Goal: Check status: Check status

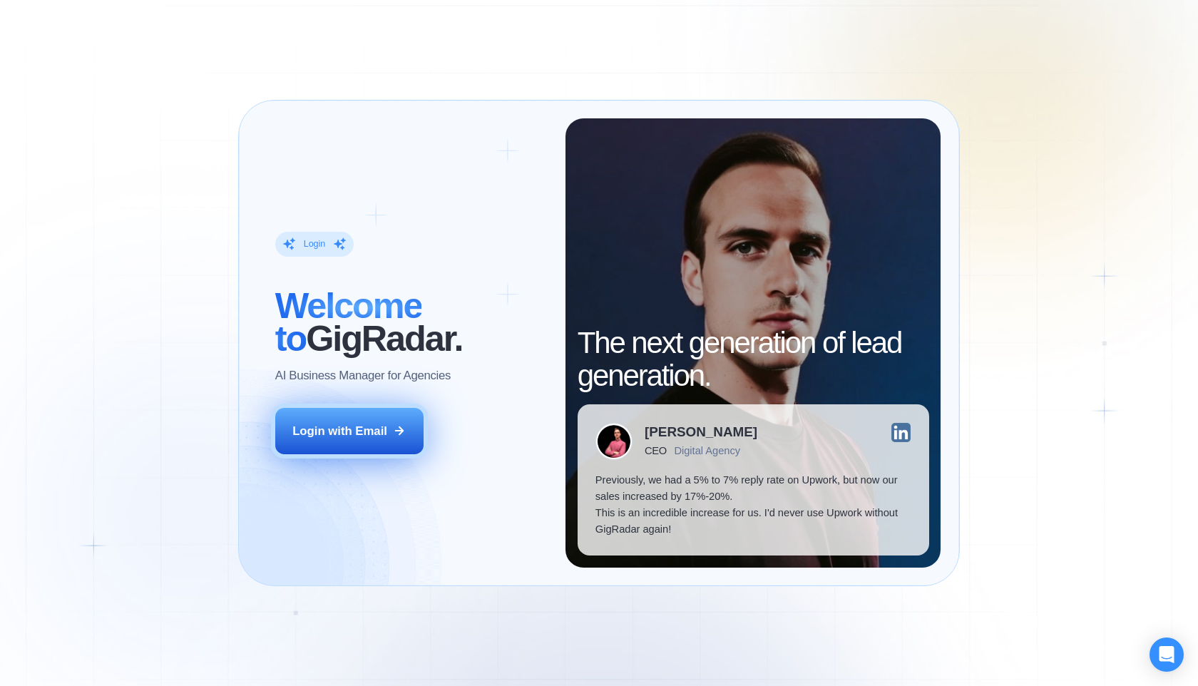
click at [364, 423] on div "Login with Email" at bounding box center [339, 431] width 95 height 16
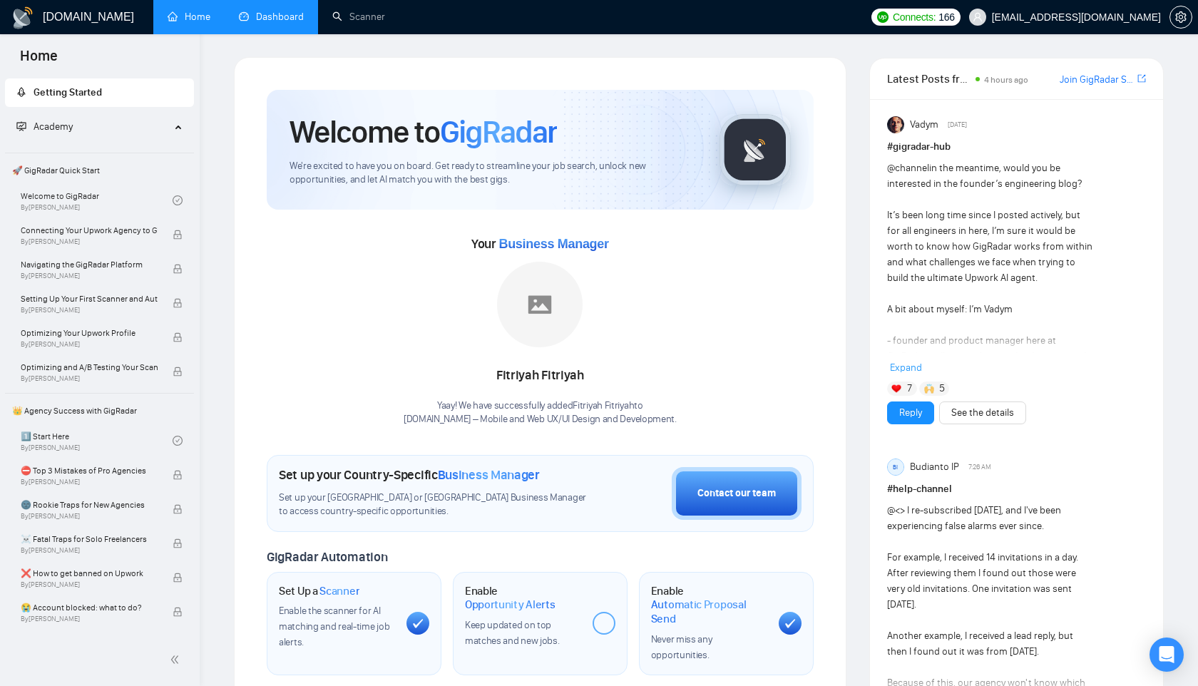
click at [280, 12] on link "Dashboard" at bounding box center [271, 17] width 65 height 12
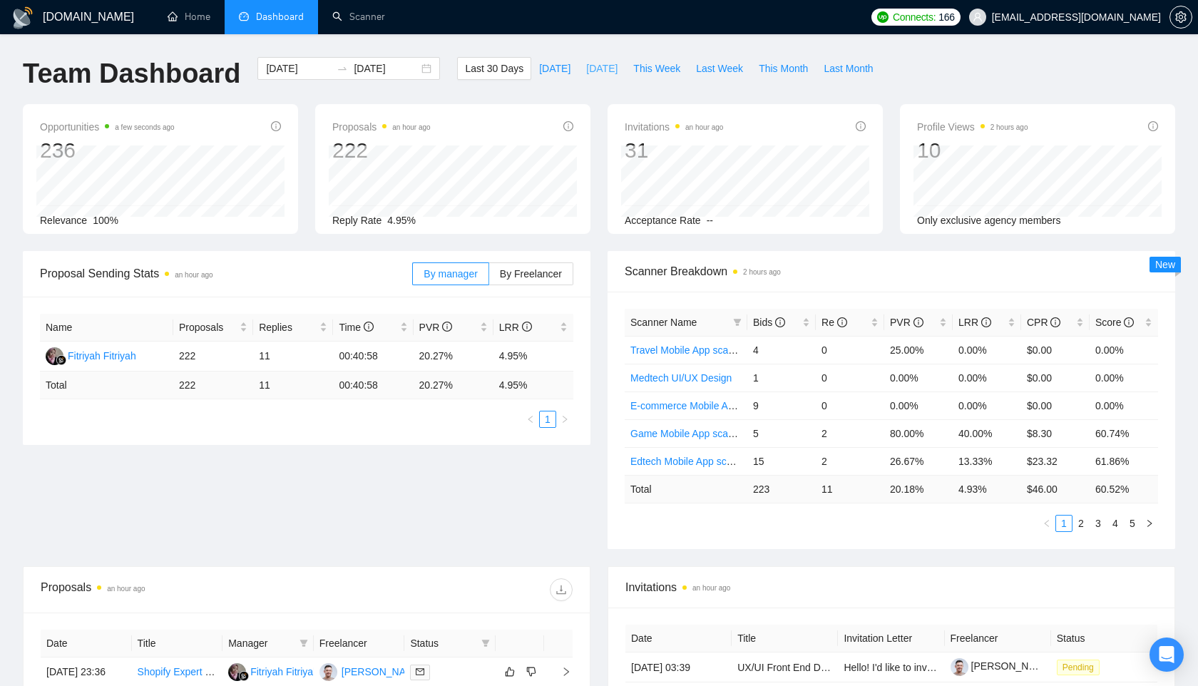
click at [594, 71] on span "Yesterday" at bounding box center [601, 69] width 31 height 16
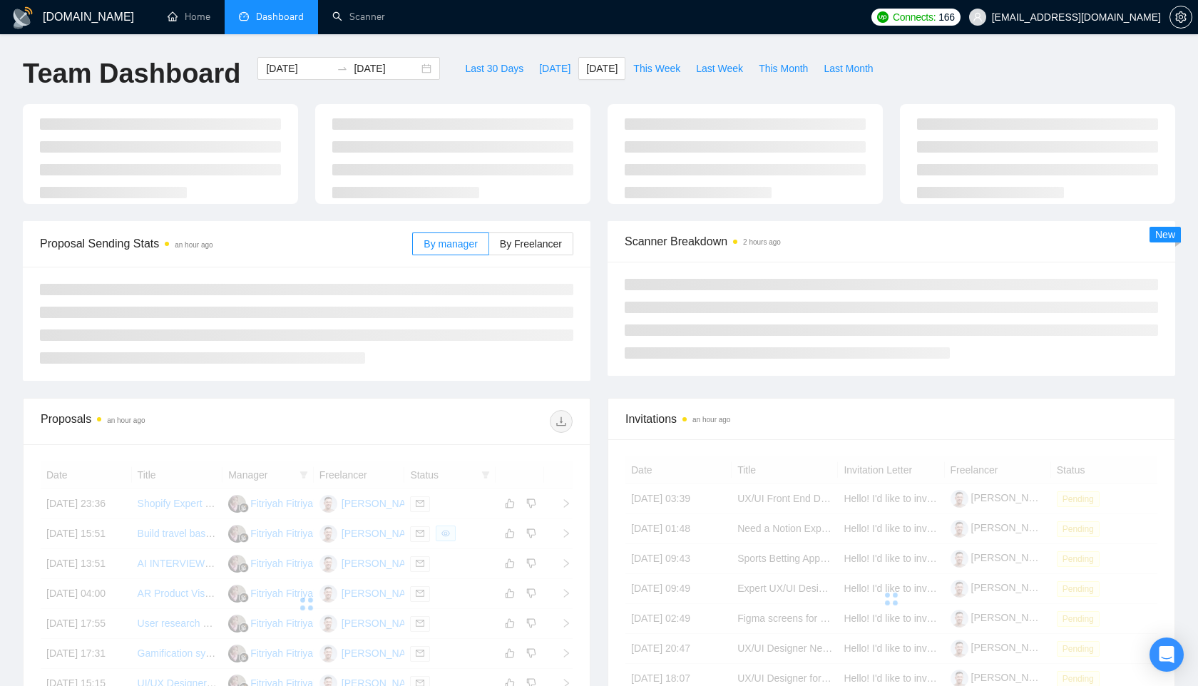
type input "2025-10-12"
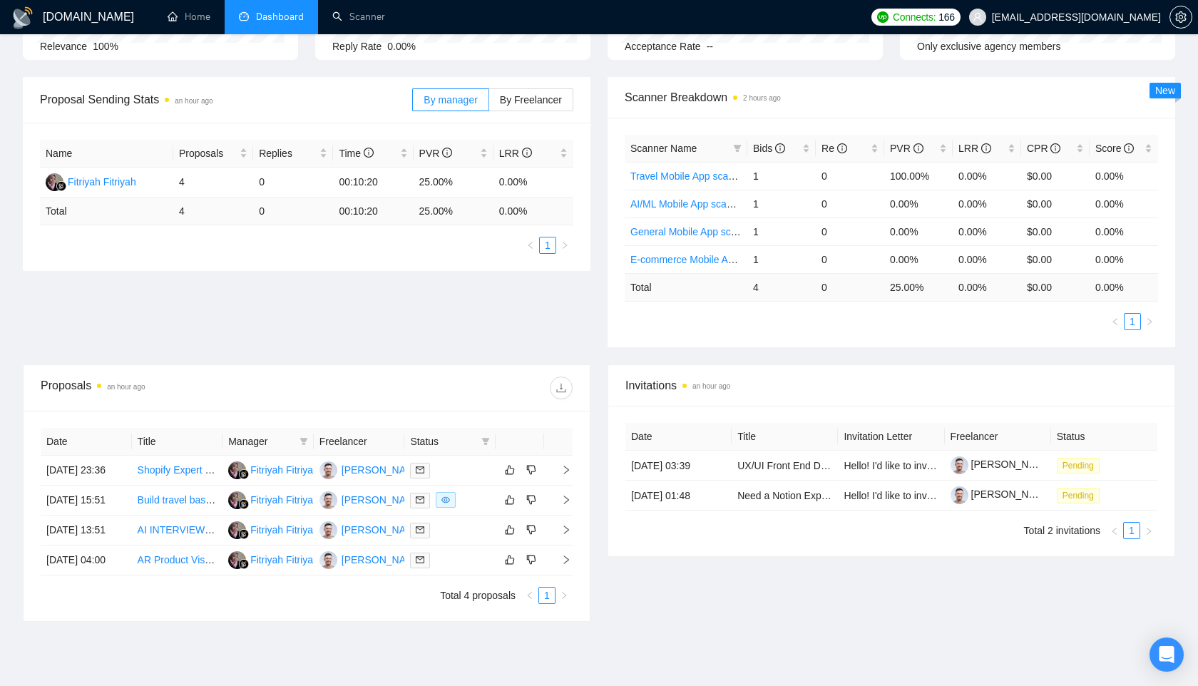
scroll to position [176, 0]
